Goal: Task Accomplishment & Management: Manage account settings

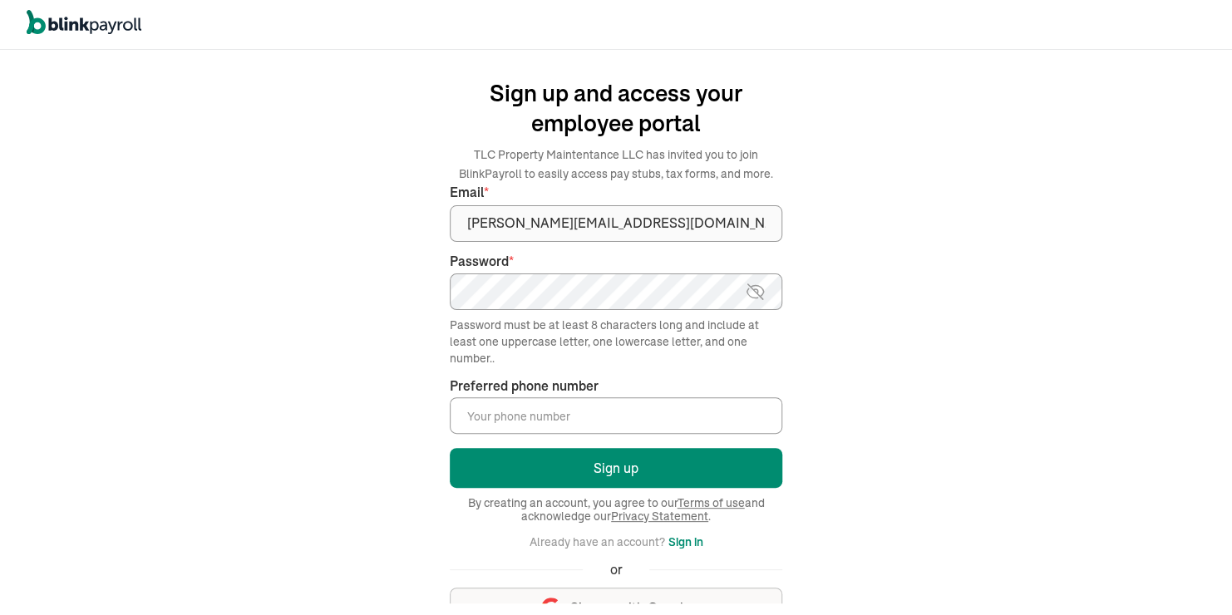
click at [819, 357] on main "Sign up and access your employee portal TLC Property Maintentance LLC has invit…" at bounding box center [616, 333] width 453 height 542
click at [756, 296] on img at bounding box center [755, 292] width 21 height 20
click at [559, 416] on input "Preferred phone number *" at bounding box center [616, 415] width 332 height 37
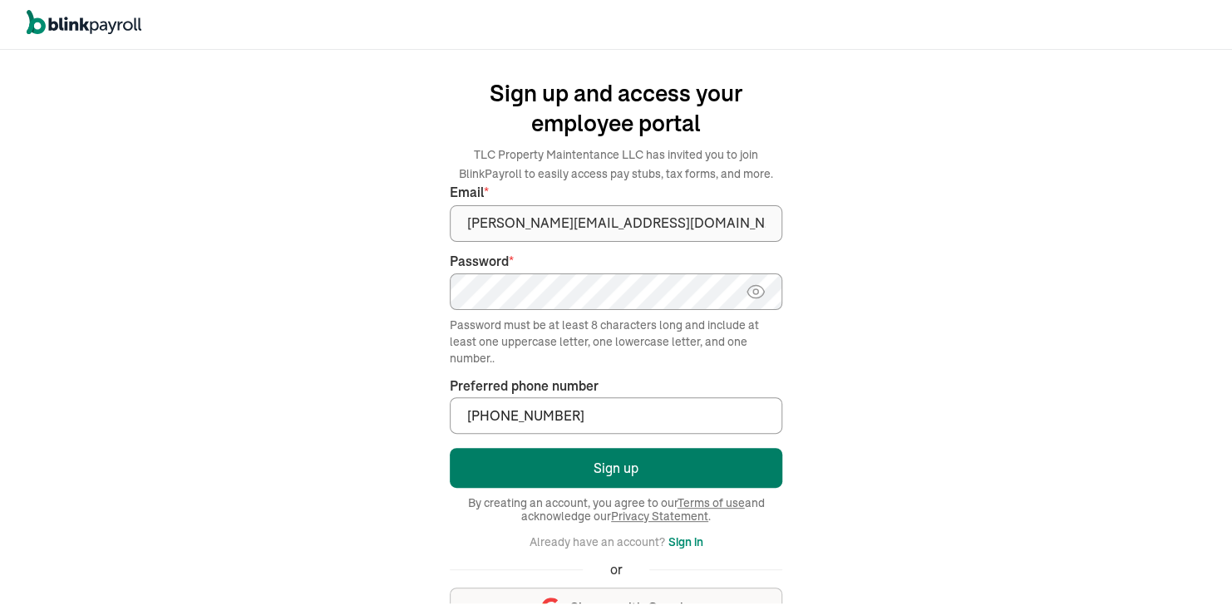
type input "(716) 904-2090"
click at [598, 472] on button "Sign up" at bounding box center [616, 468] width 332 height 40
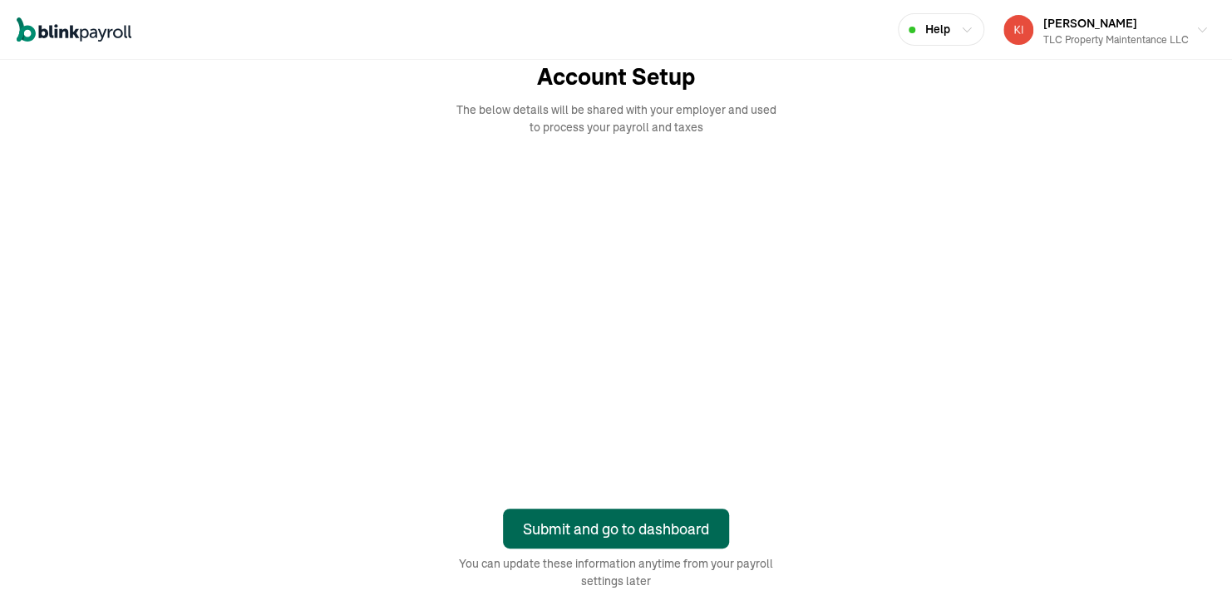
click at [595, 531] on div "Submit and go to dashboard" at bounding box center [616, 529] width 186 height 22
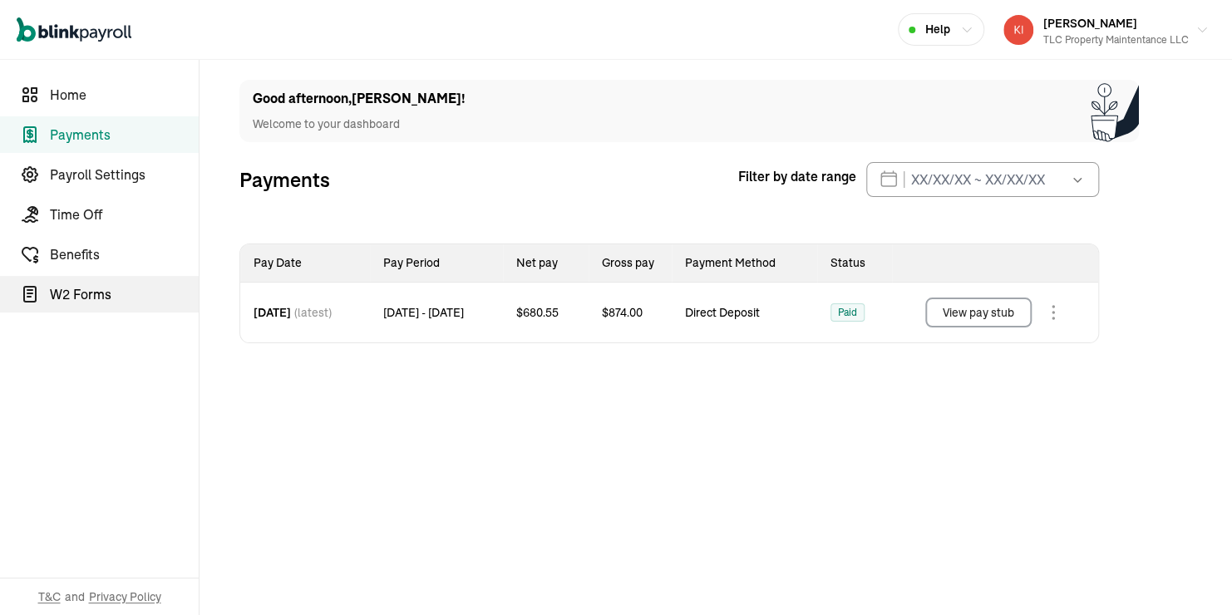
click at [69, 289] on span "W2 Forms" at bounding box center [124, 294] width 149 height 20
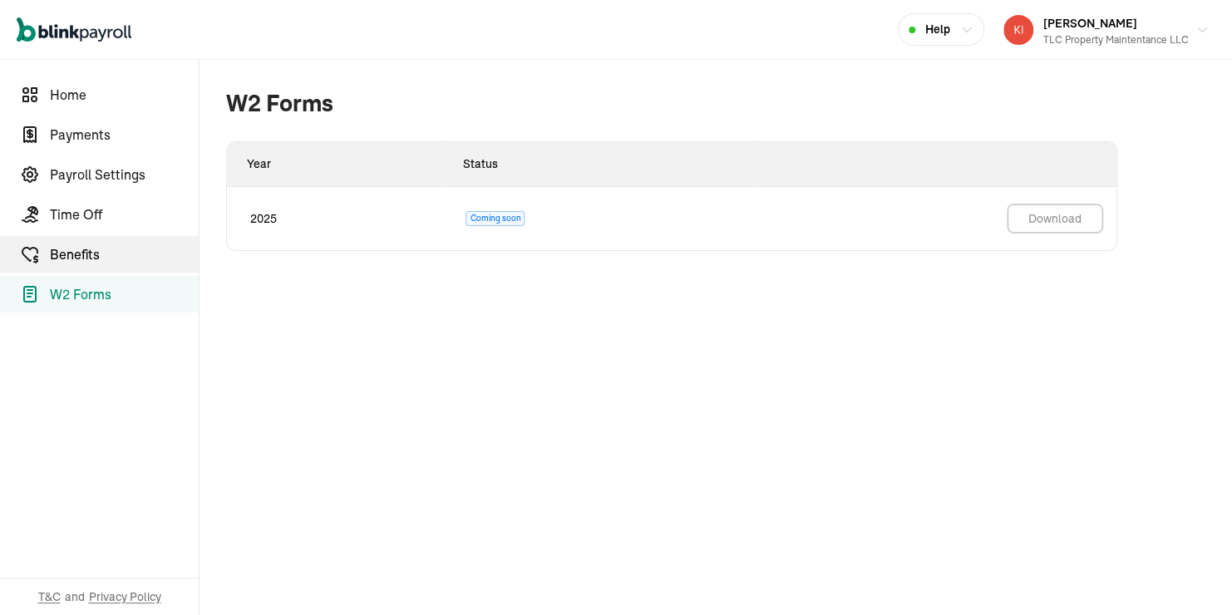
click at [67, 258] on span "Benefits" at bounding box center [124, 254] width 149 height 20
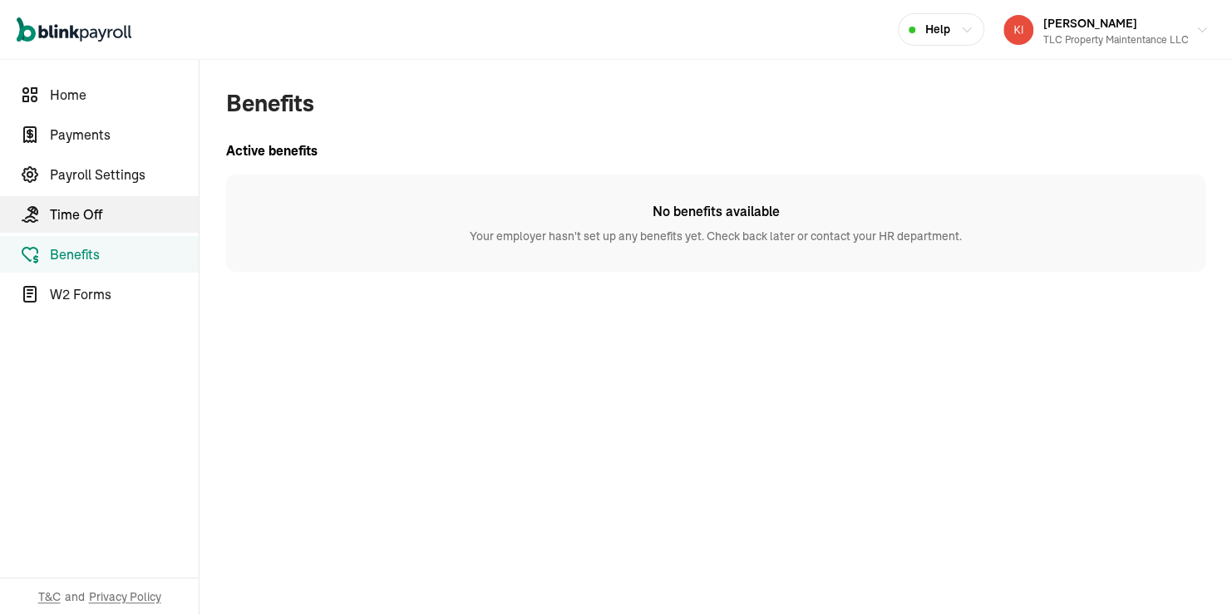
click at [67, 209] on span "Time Off" at bounding box center [124, 214] width 149 height 20
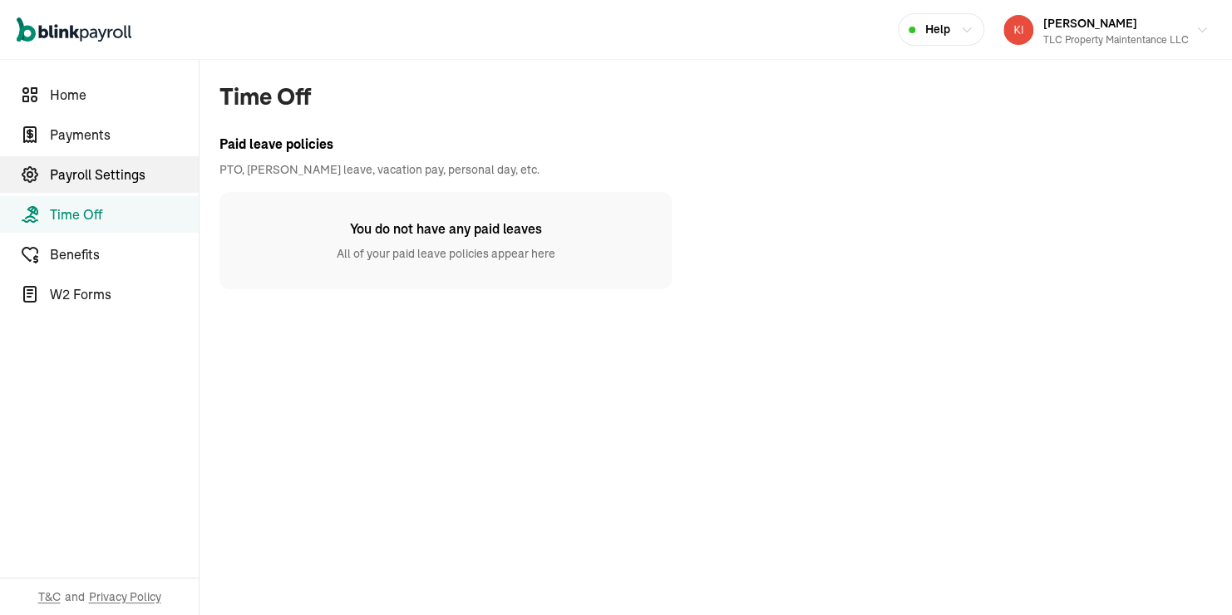
click at [79, 180] on span "Payroll Settings" at bounding box center [124, 175] width 149 height 20
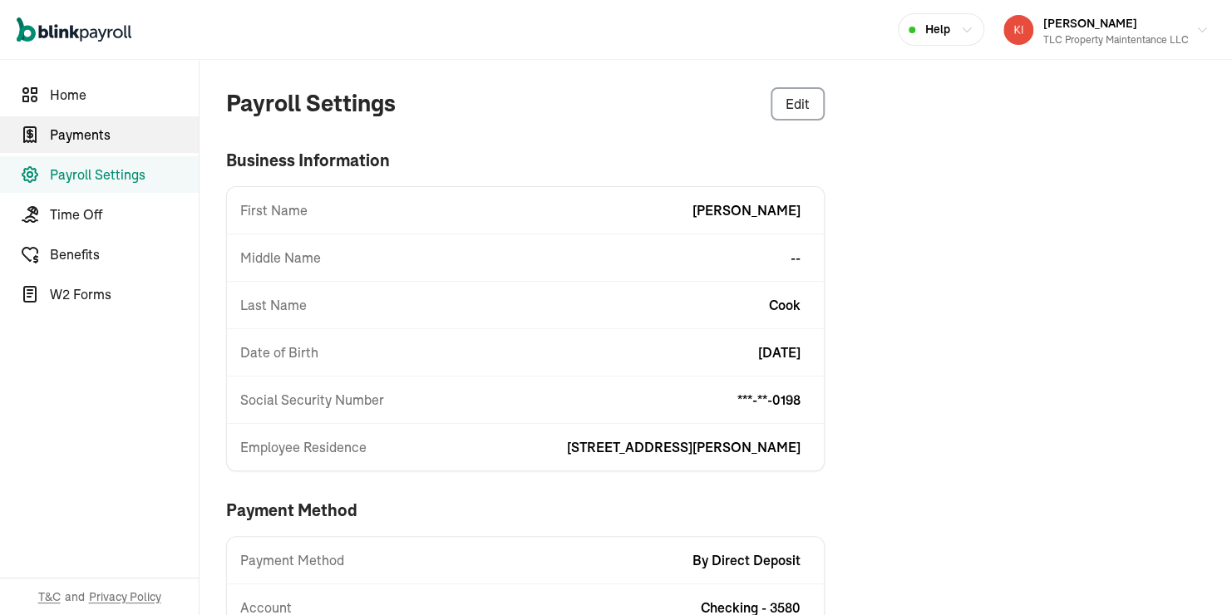
click at [86, 142] on span "Payments" at bounding box center [124, 135] width 149 height 20
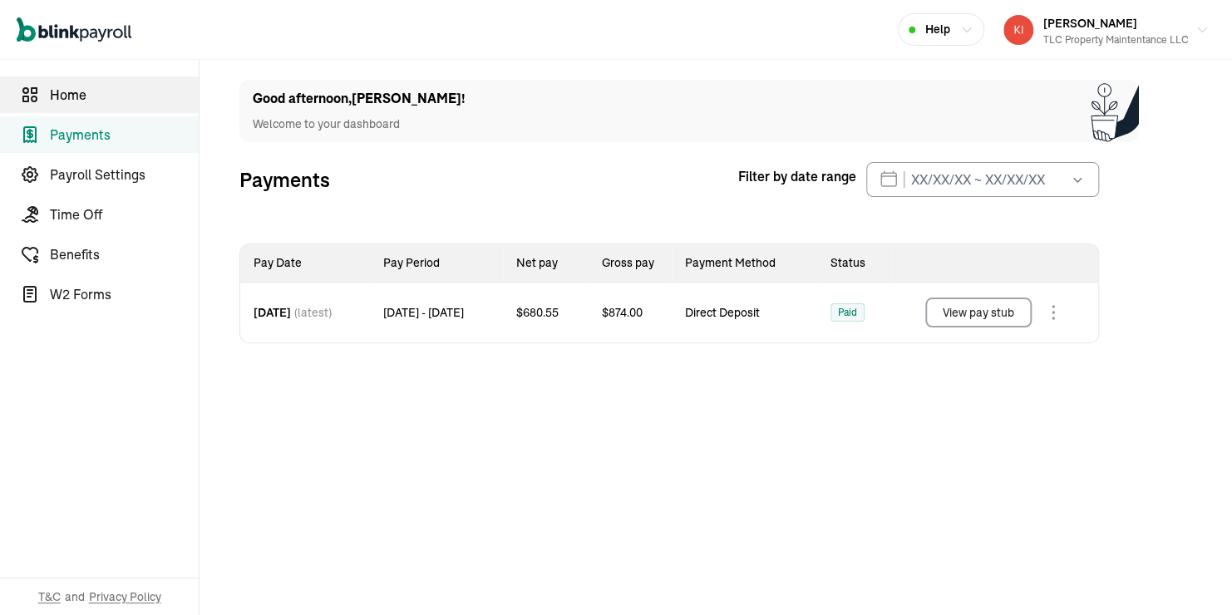
click at [53, 105] on link "Home" at bounding box center [99, 94] width 199 height 37
select select "2025"
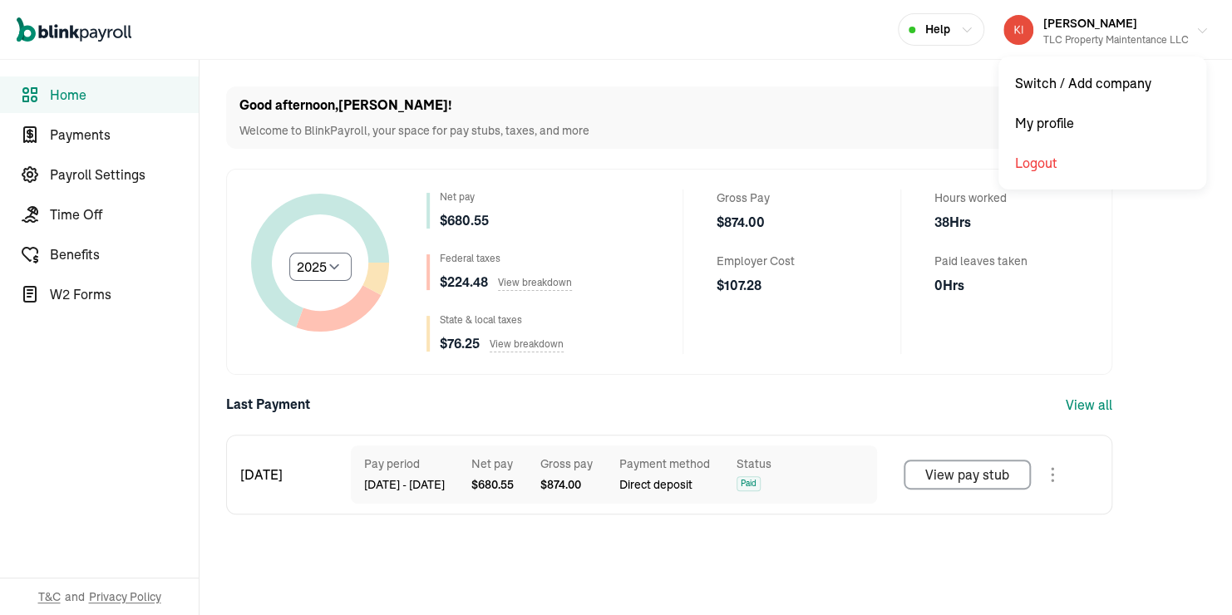
click at [1087, 32] on div "TLC Property Maintentance LLC" at bounding box center [1115, 39] width 145 height 15
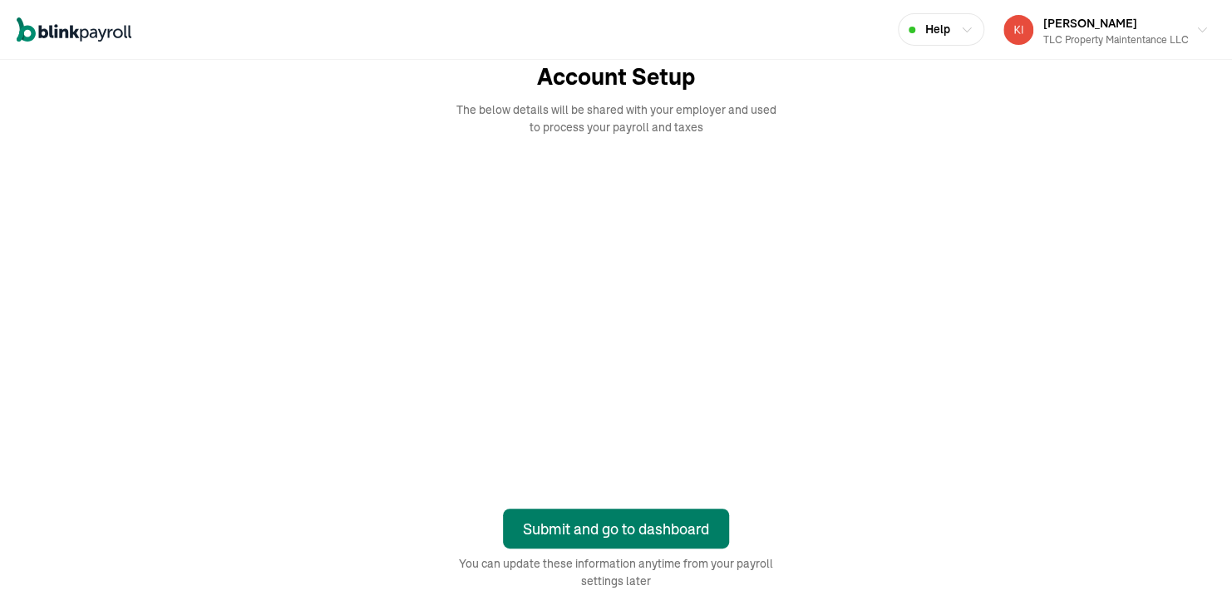
click at [595, 531] on div "Submit and go to dashboard" at bounding box center [616, 529] width 186 height 22
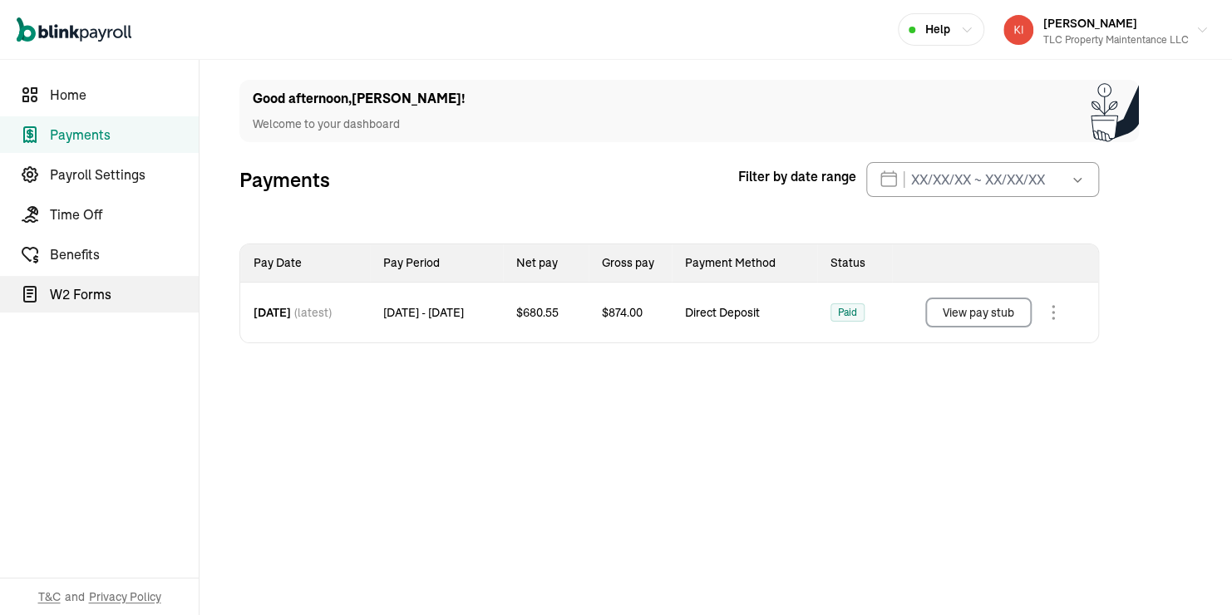
click at [69, 289] on span "W2 Forms" at bounding box center [124, 294] width 149 height 20
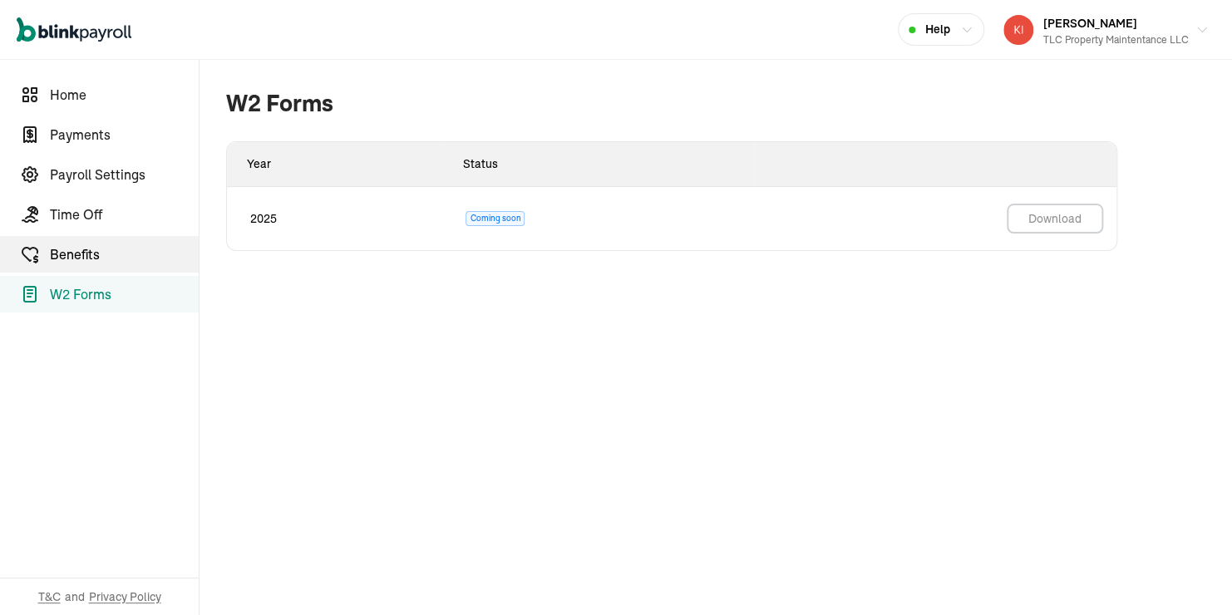
click at [67, 258] on span "Benefits" at bounding box center [124, 254] width 149 height 20
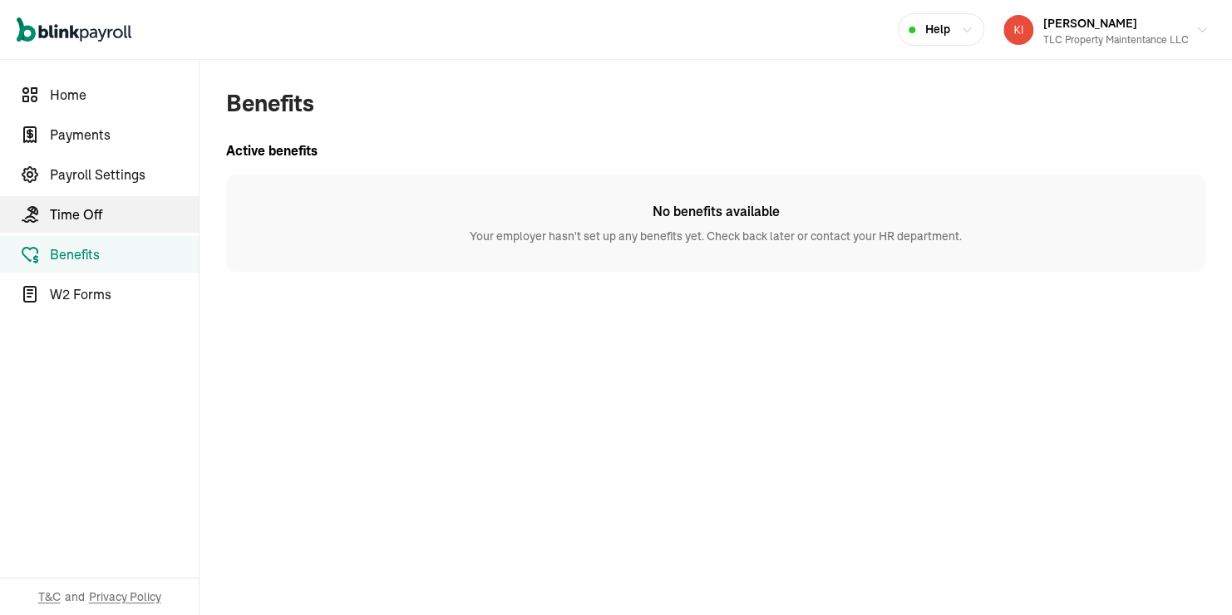
click at [67, 209] on span "Time Off" at bounding box center [124, 214] width 149 height 20
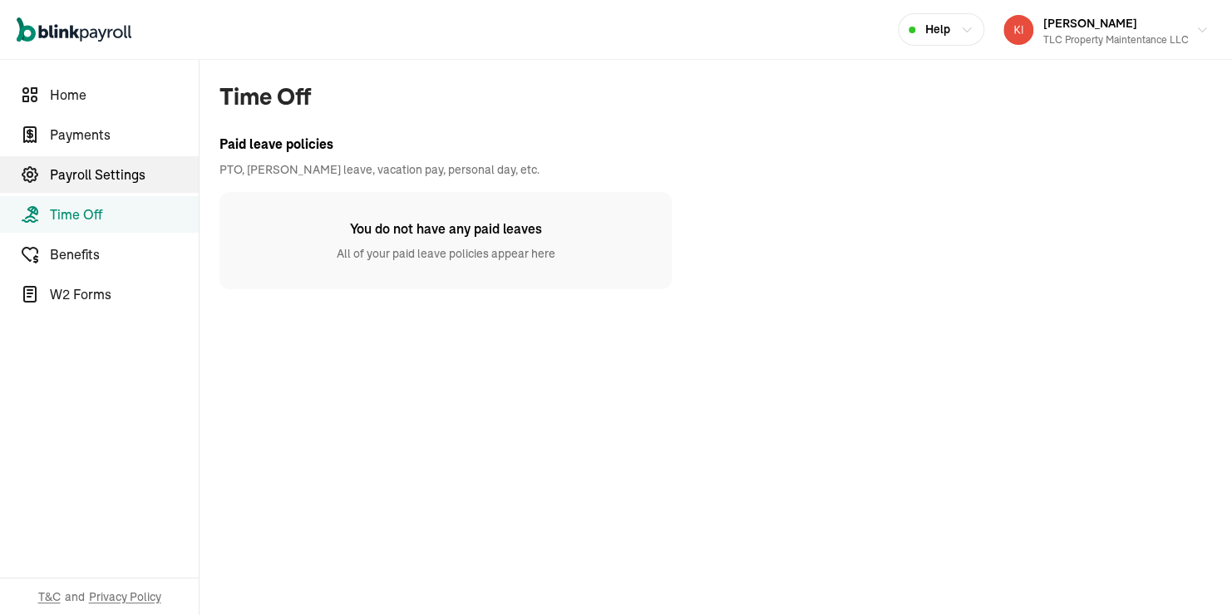
click at [79, 180] on span "Payroll Settings" at bounding box center [124, 175] width 149 height 20
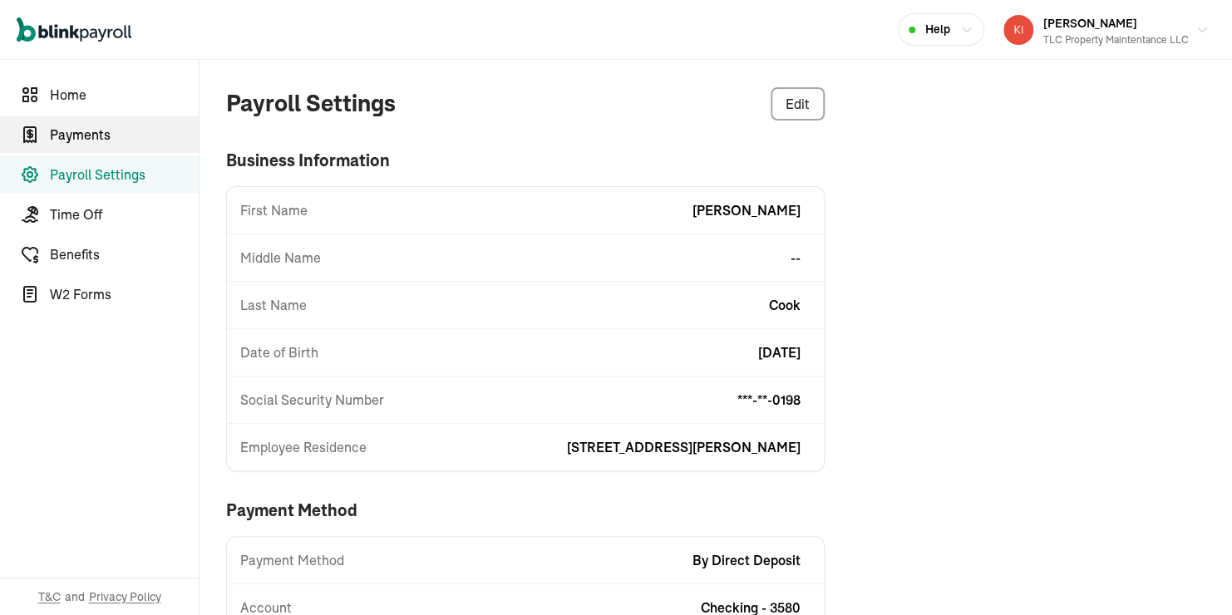
click at [86, 142] on span "Payments" at bounding box center [124, 135] width 149 height 20
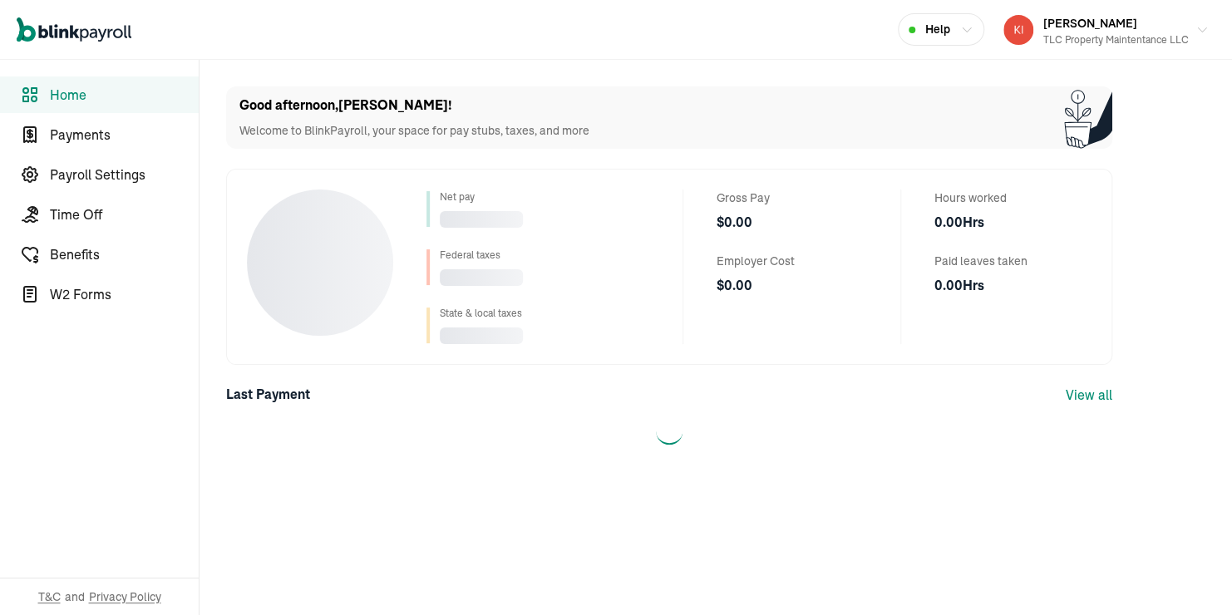
select select "2025"
